Goal: Task Accomplishment & Management: Manage account settings

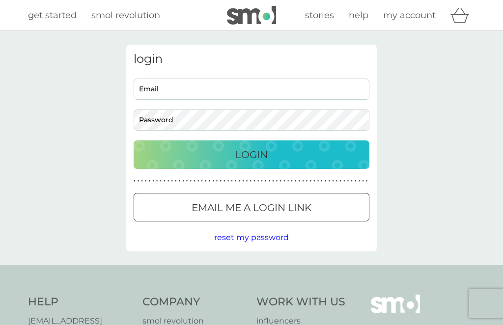
click at [186, 88] on input "Email" at bounding box center [252, 89] width 236 height 21
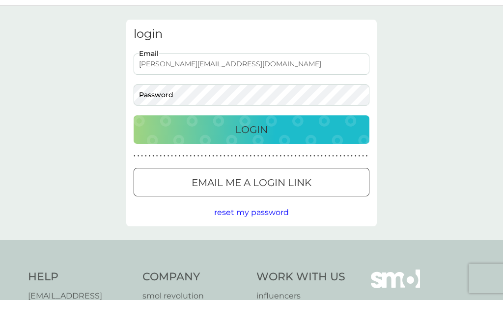
type input "[PERSON_NAME][EMAIL_ADDRESS][DOMAIN_NAME]"
click at [258, 147] on p "Login" at bounding box center [251, 155] width 32 height 16
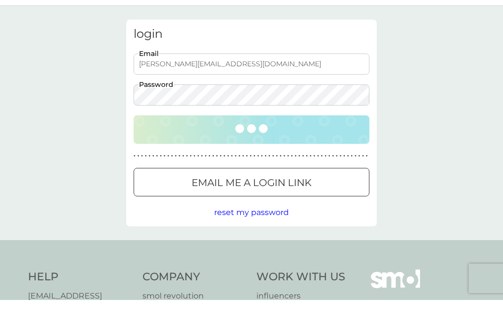
scroll to position [25, 0]
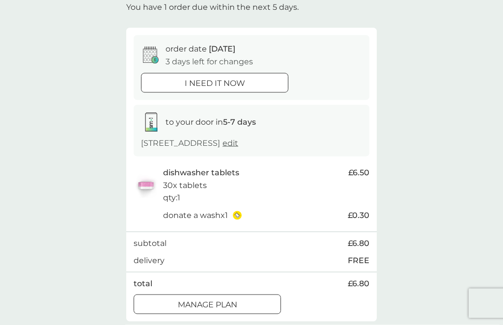
scroll to position [62, 0]
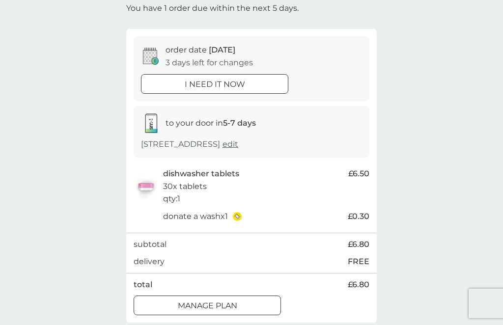
click at [214, 82] on div at bounding box center [214, 84] width 35 height 10
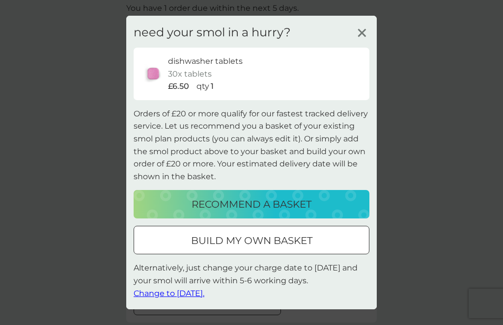
click at [358, 40] on icon at bounding box center [362, 33] width 15 height 15
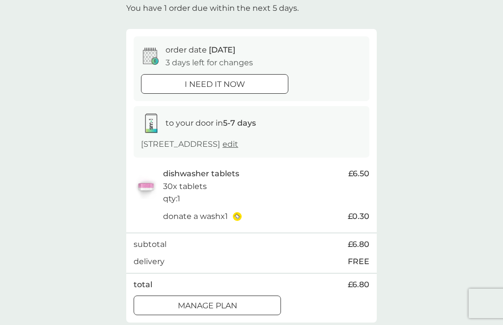
click at [149, 57] on icon at bounding box center [151, 56] width 16 height 17
click at [181, 49] on p "order date [DATE]" at bounding box center [201, 50] width 70 height 13
click at [143, 53] on icon at bounding box center [150, 57] width 14 height 14
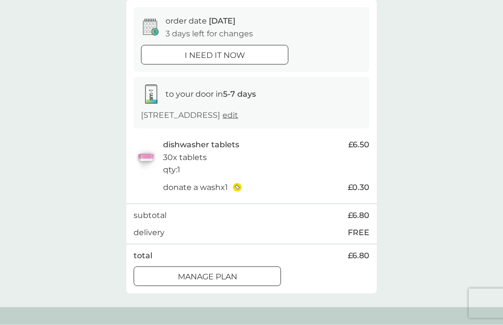
scroll to position [90, 0]
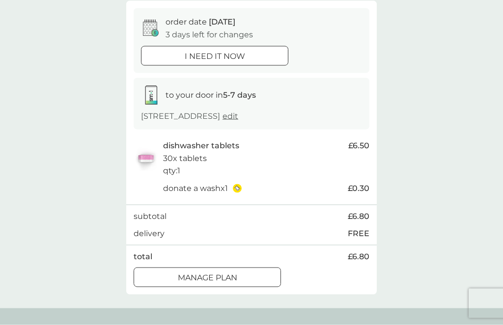
click at [211, 274] on div at bounding box center [207, 278] width 35 height 10
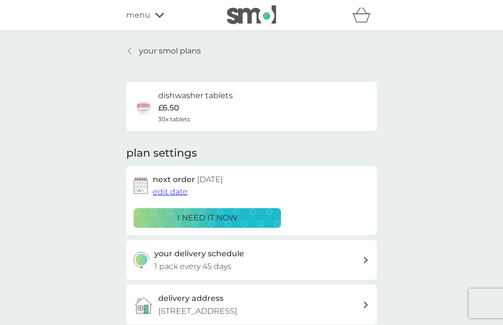
click at [166, 187] on span "edit date" at bounding box center [170, 191] width 35 height 9
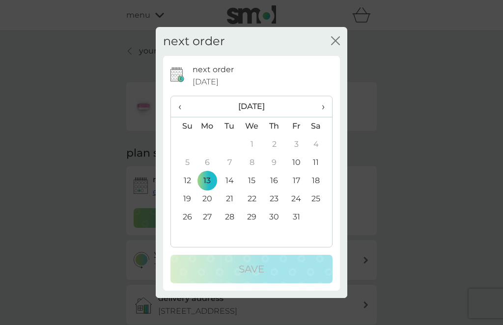
click at [207, 227] on td "27" at bounding box center [207, 217] width 23 height 18
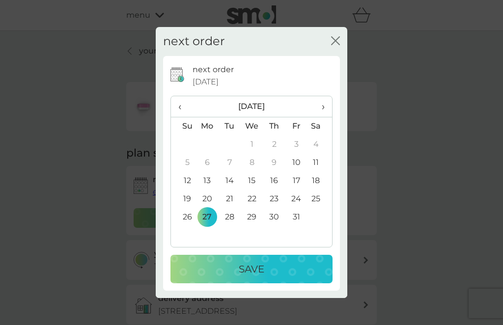
click at [255, 277] on p "Save" at bounding box center [252, 269] width 26 height 16
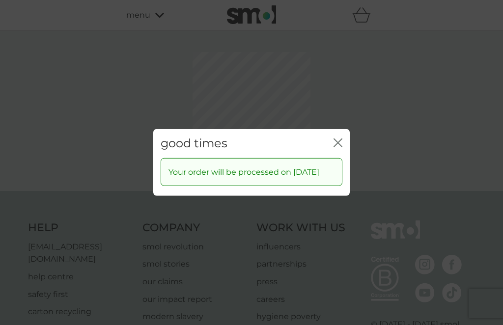
click at [334, 149] on button "close" at bounding box center [338, 144] width 9 height 10
